Goal: Information Seeking & Learning: Learn about a topic

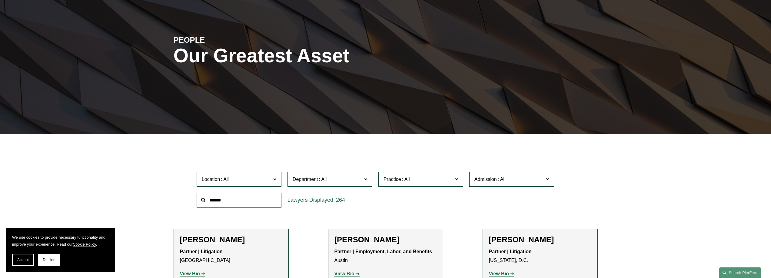
scroll to position [61, 0]
click at [345, 179] on span "Department" at bounding box center [327, 179] width 69 height 8
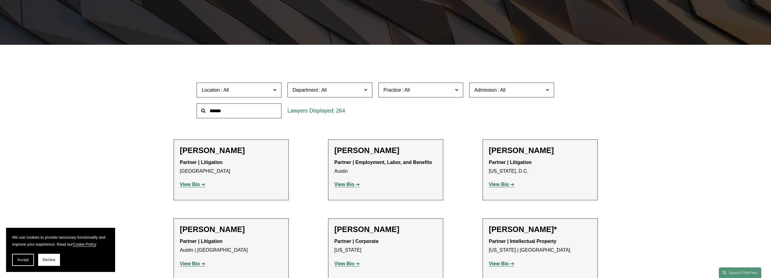
scroll to position [151, 0]
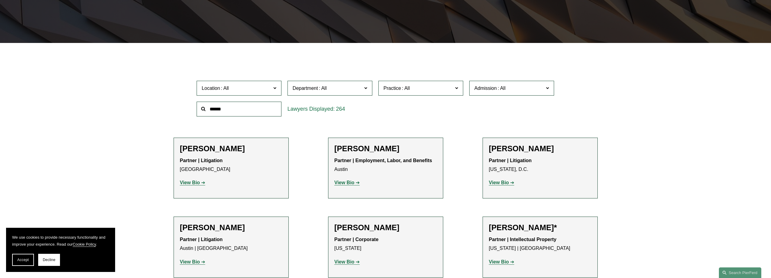
click at [0, 0] on link "Intellectual Property" at bounding box center [0, 0] width 0 height 0
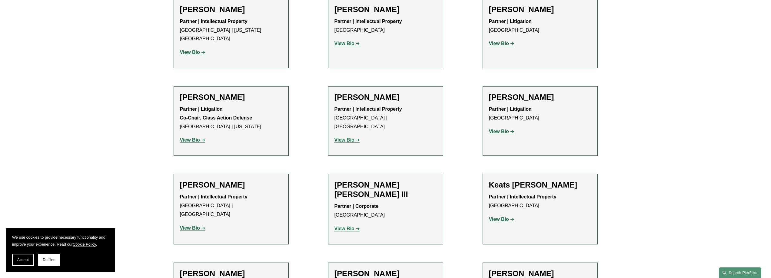
scroll to position [757, 0]
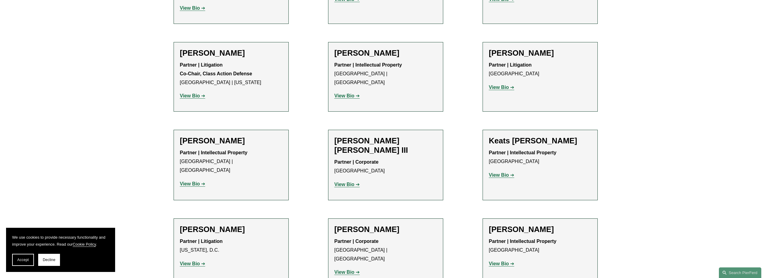
click at [197, 181] on strong "View Bio" at bounding box center [190, 183] width 20 height 5
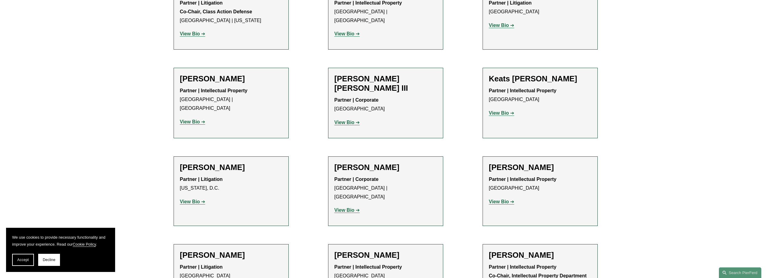
scroll to position [818, 0]
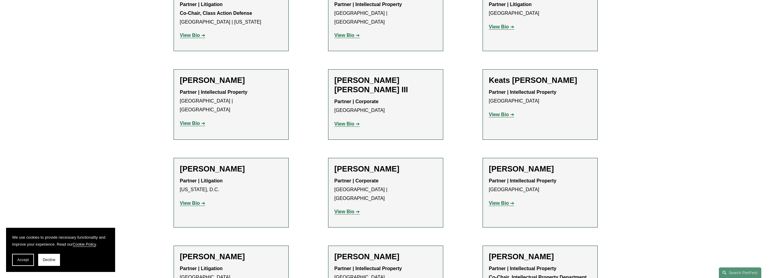
click at [504, 201] on strong "View Bio" at bounding box center [499, 203] width 20 height 5
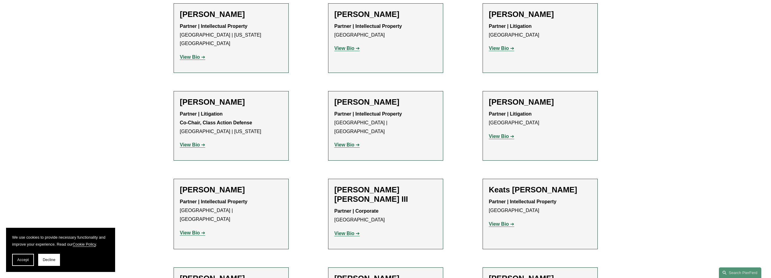
scroll to position [697, 0]
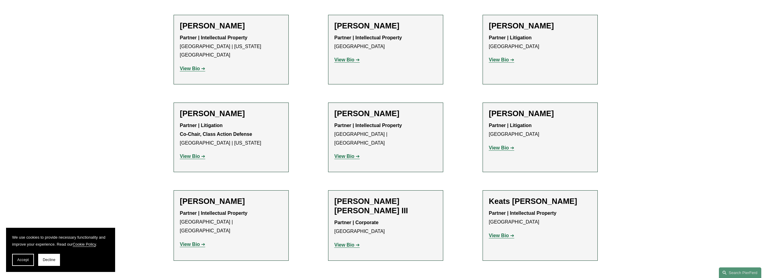
click at [344, 154] on strong "View Bio" at bounding box center [344, 156] width 20 height 5
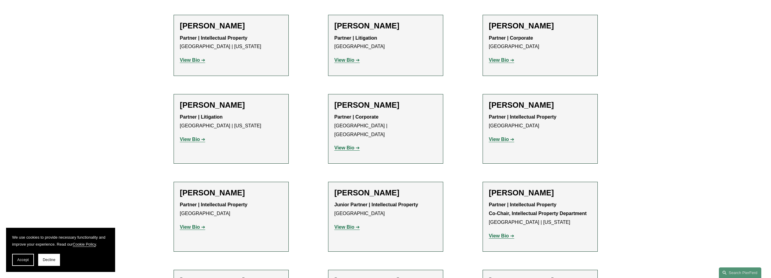
scroll to position [424, 0]
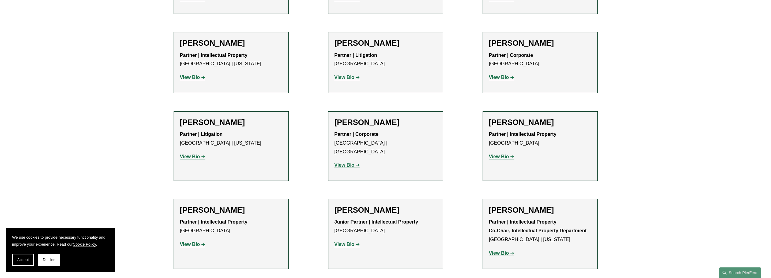
click at [499, 154] on strong "View Bio" at bounding box center [499, 156] width 20 height 5
click at [191, 154] on strong "View Bio" at bounding box center [190, 156] width 20 height 5
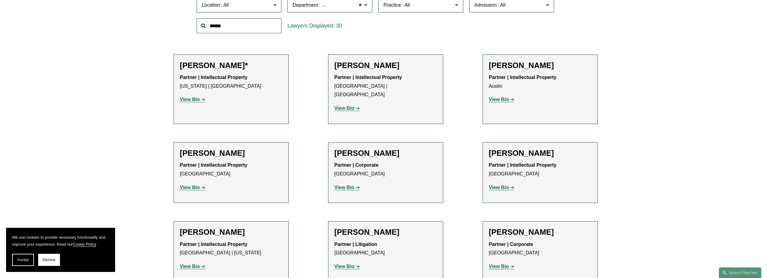
scroll to position [151, 0]
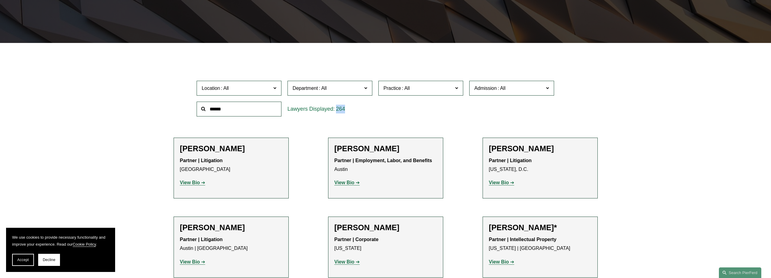
drag, startPoint x: 336, startPoint y: 108, endPoint x: 344, endPoint y: 111, distance: 8.7
click at [344, 111] on span "264" at bounding box center [340, 109] width 9 height 6
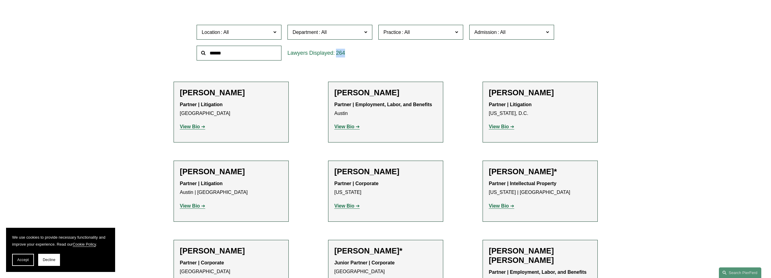
scroll to position [212, 0]
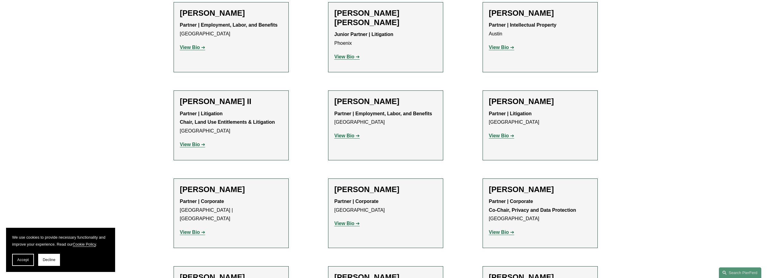
scroll to position [757, 0]
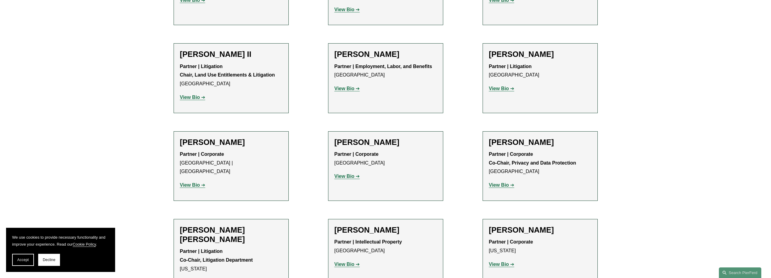
click at [193, 278] on strong "View Bio" at bounding box center [190, 282] width 20 height 5
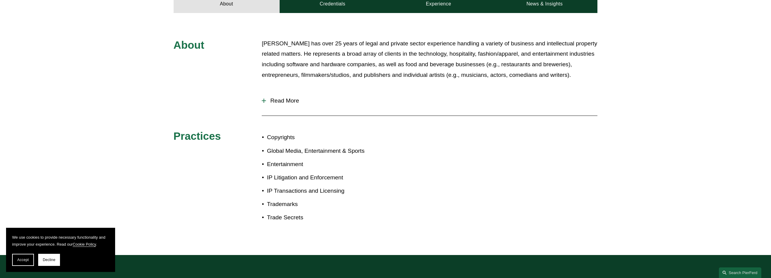
scroll to position [242, 0]
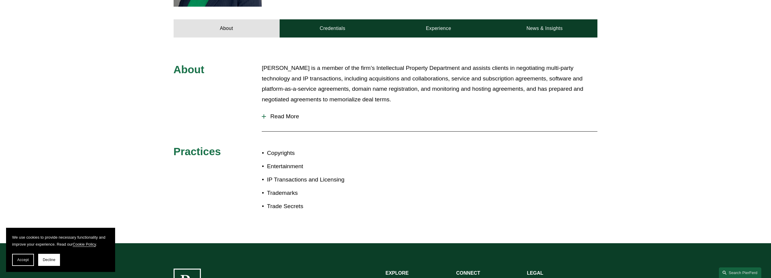
scroll to position [273, 0]
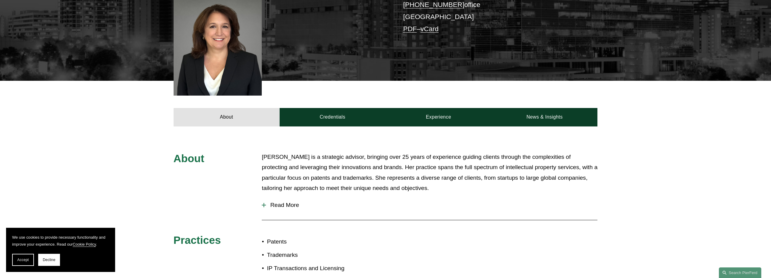
scroll to position [242, 0]
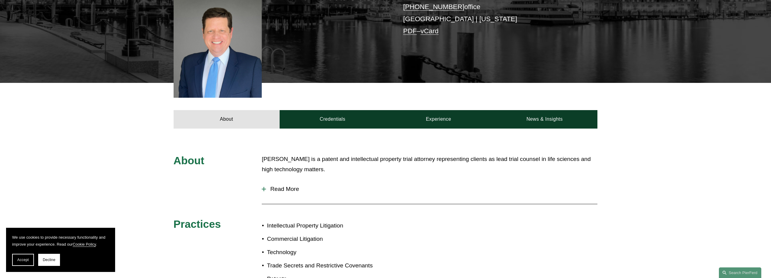
scroll to position [182, 0]
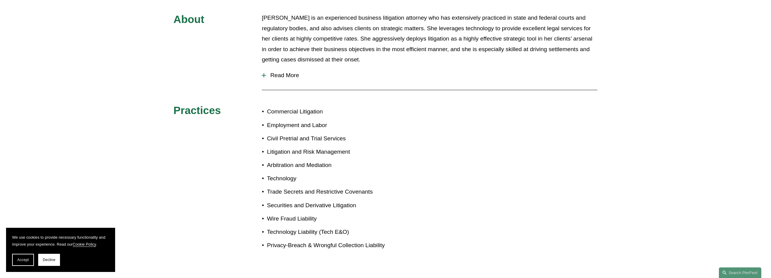
scroll to position [333, 0]
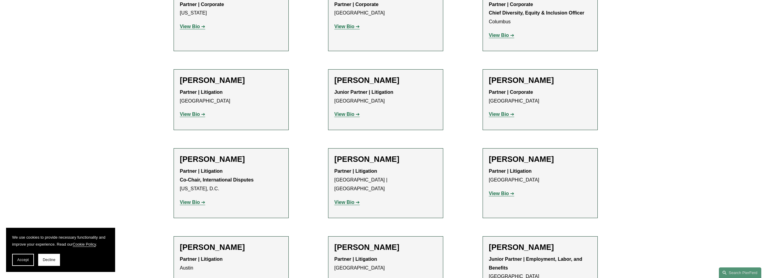
scroll to position [1094, 0]
click at [499, 111] on strong "View Bio" at bounding box center [499, 113] width 20 height 5
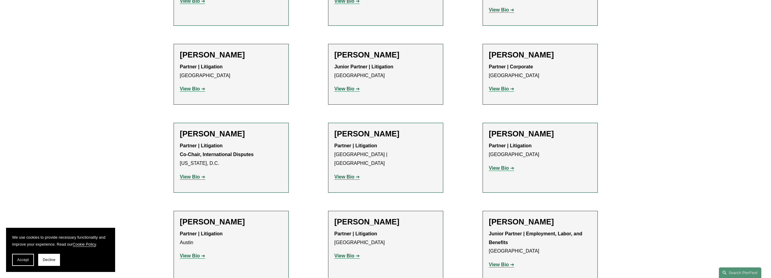
scroll to position [1215, 0]
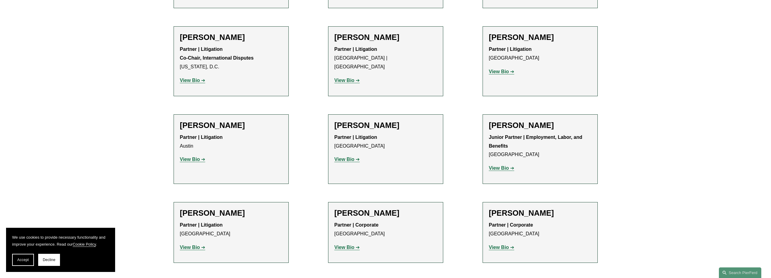
click at [192, 157] on strong "View Bio" at bounding box center [190, 159] width 20 height 5
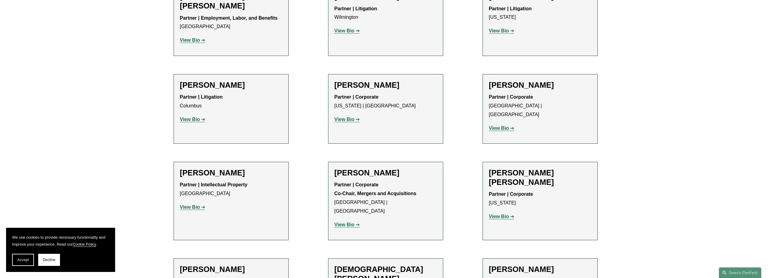
scroll to position [1488, 0]
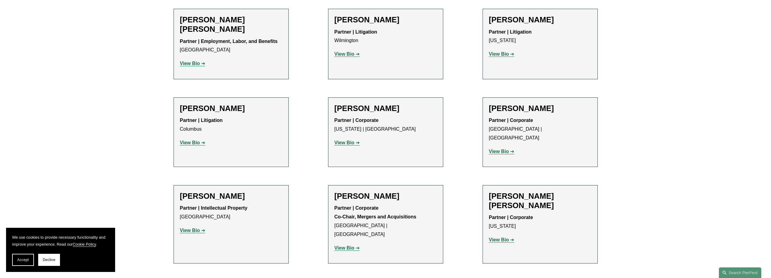
click at [499, 149] on strong "View Bio" at bounding box center [499, 151] width 20 height 5
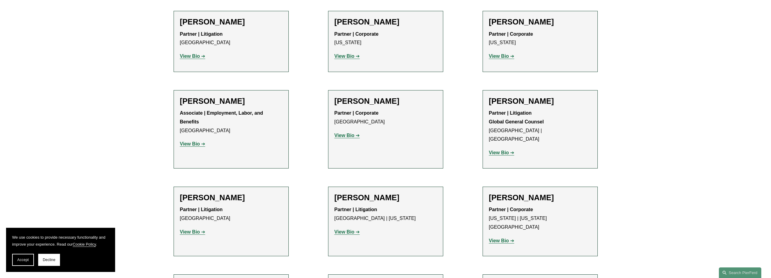
scroll to position [3123, 0]
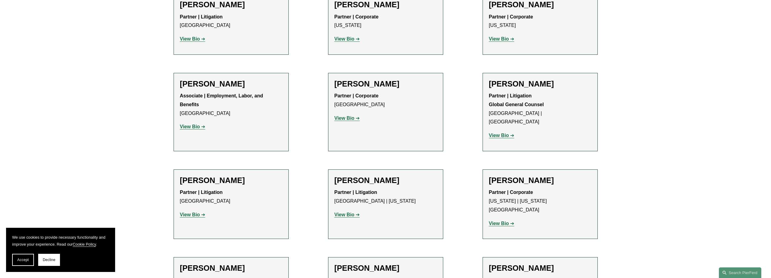
click at [503, 221] on strong "View Bio" at bounding box center [499, 223] width 20 height 5
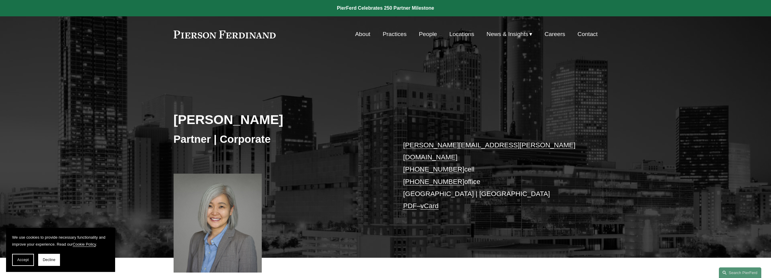
scroll to position [30, 0]
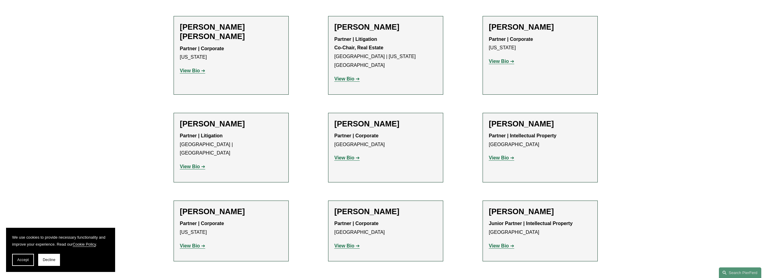
scroll to position [3820, 0]
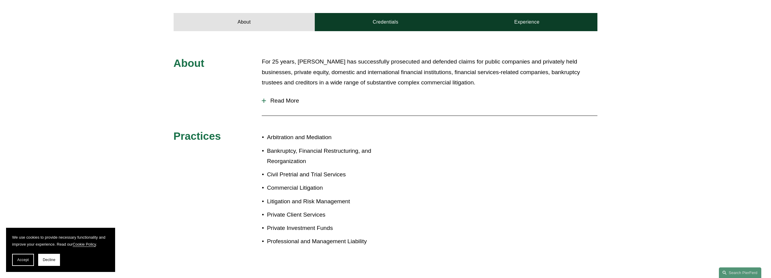
scroll to position [242, 0]
click at [269, 97] on span "Read More" at bounding box center [431, 100] width 331 height 7
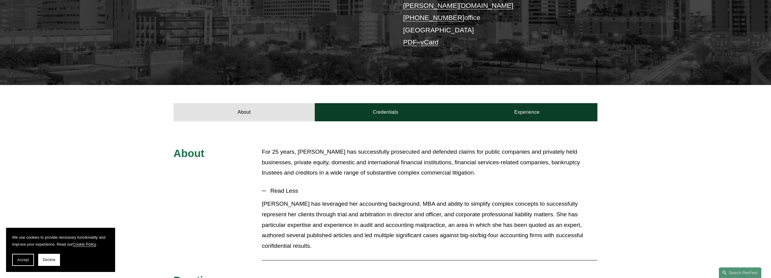
scroll to position [151, 0]
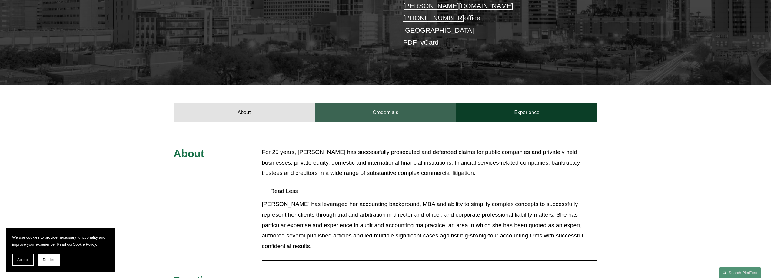
click at [392, 105] on link "Credentials" at bounding box center [385, 113] width 141 height 18
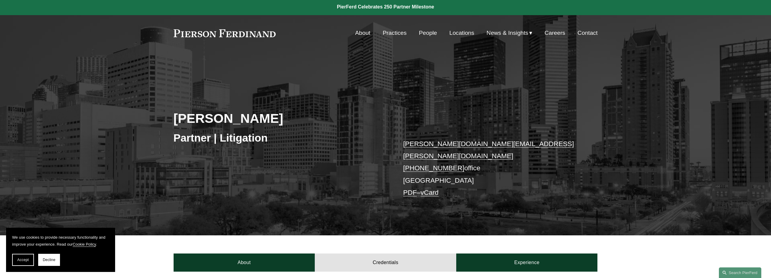
scroll to position [0, 0]
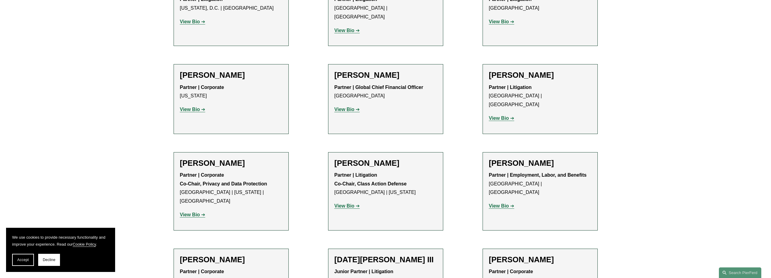
scroll to position [4850, 0]
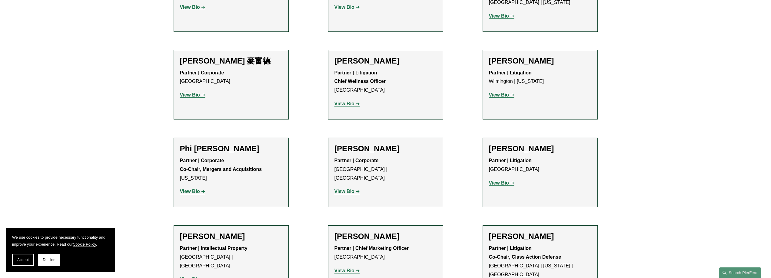
scroll to position [5214, 0]
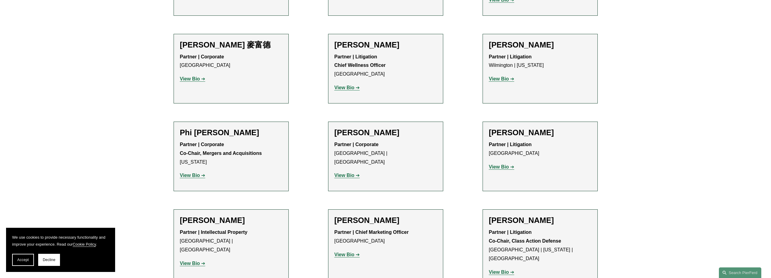
drag, startPoint x: 428, startPoint y: 166, endPoint x: 516, endPoint y: 166, distance: 87.6
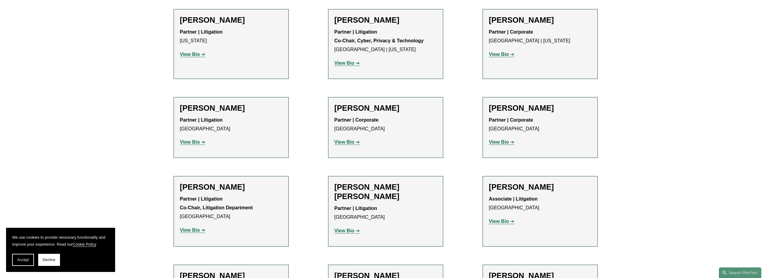
scroll to position [5517, 0]
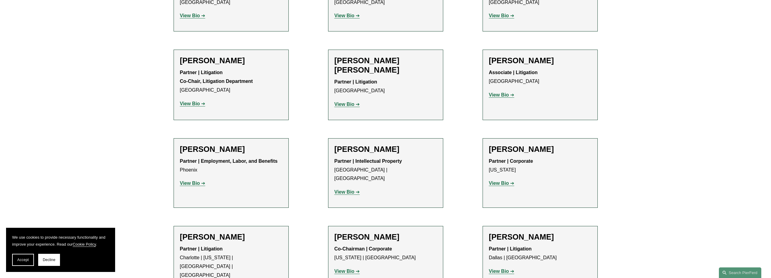
scroll to position [5638, 0]
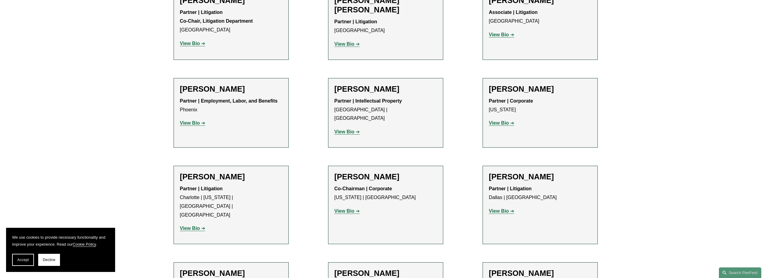
scroll to position [5699, 0]
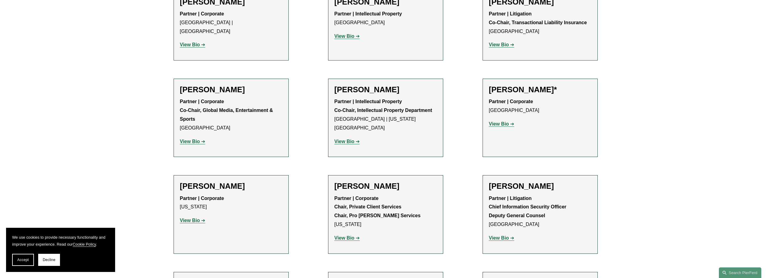
scroll to position [6789, 0]
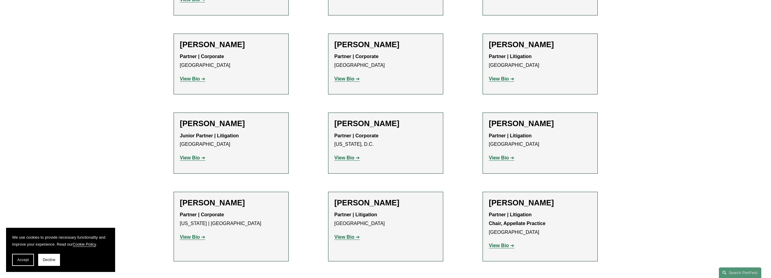
scroll to position [7395, 0]
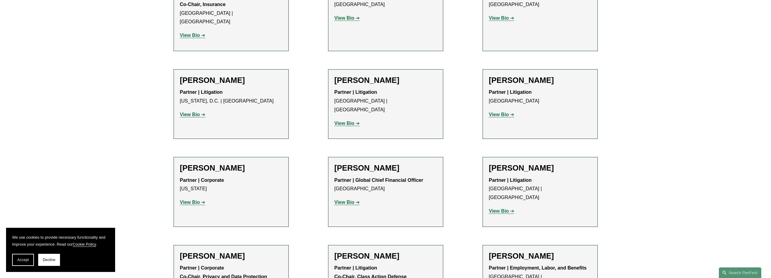
scroll to position [4669, 0]
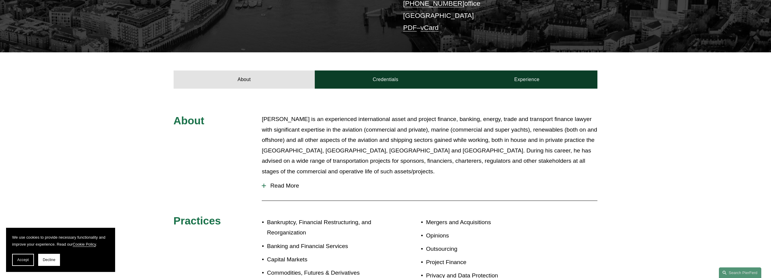
scroll to position [182, 0]
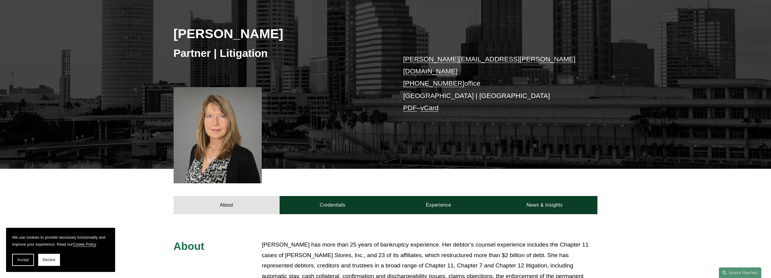
scroll to position [91, 0]
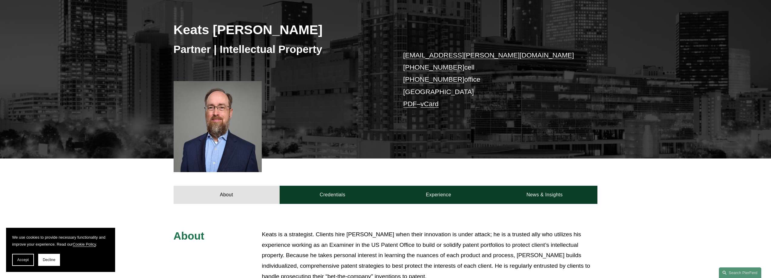
scroll to position [91, 0]
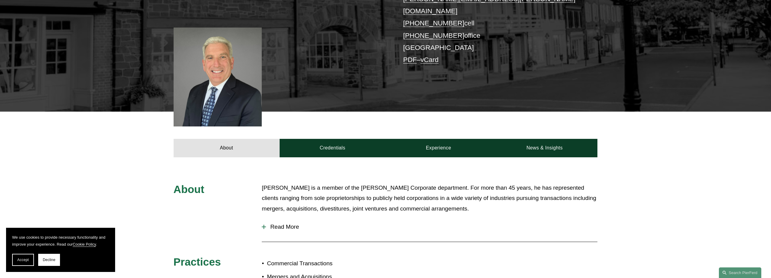
scroll to position [182, 0]
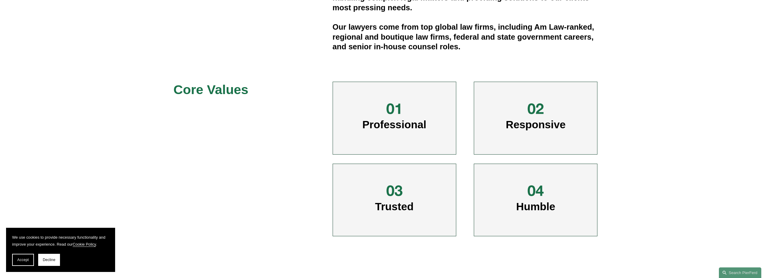
scroll to position [303, 0]
